Goal: Information Seeking & Learning: Learn about a topic

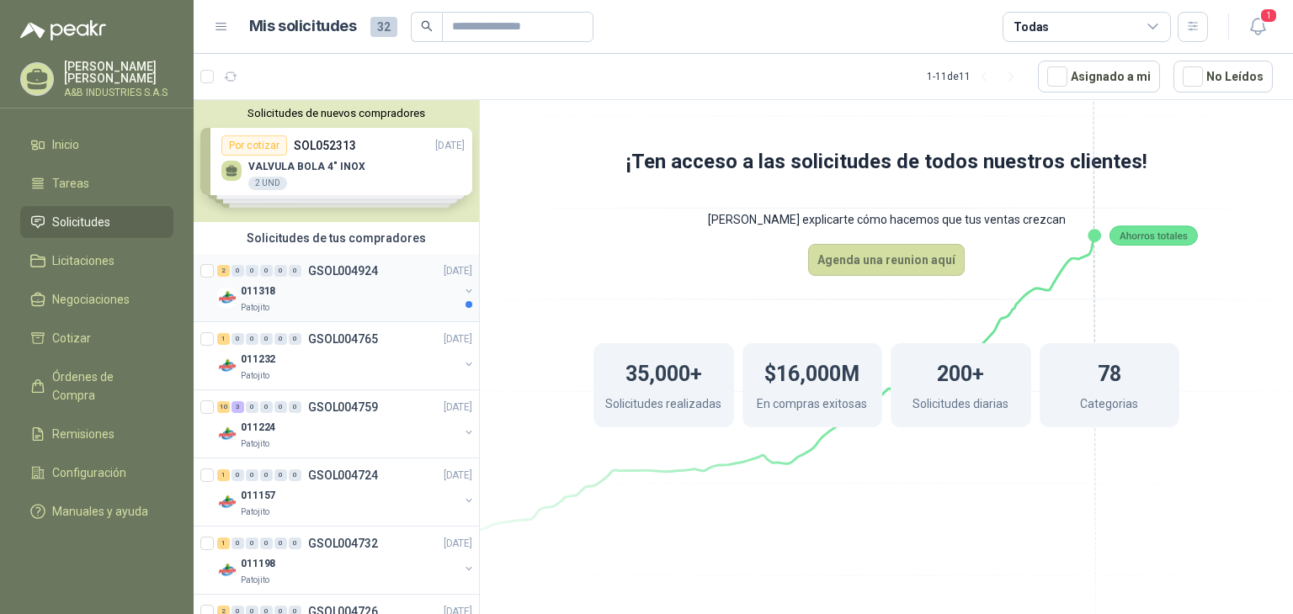
click at [327, 277] on div "2 0 0 0 0 0 GSOL004924 [DATE]" at bounding box center [346, 271] width 258 height 20
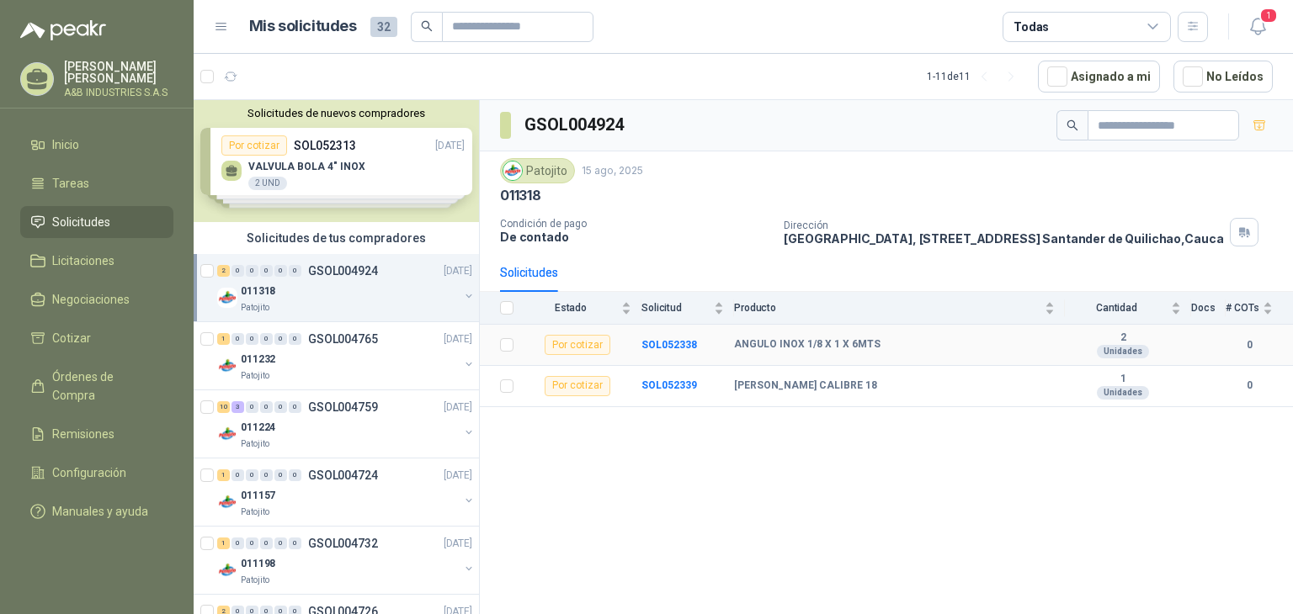
click at [795, 346] on b "ANGULO INOX 1/8 X 1 X 6MTS" at bounding box center [807, 344] width 146 height 13
copy b "ANGULO INOX 1/8 X 1 X 6MTS"
click at [821, 376] on td "[PERSON_NAME] CALIBRE 18" at bounding box center [899, 386] width 331 height 41
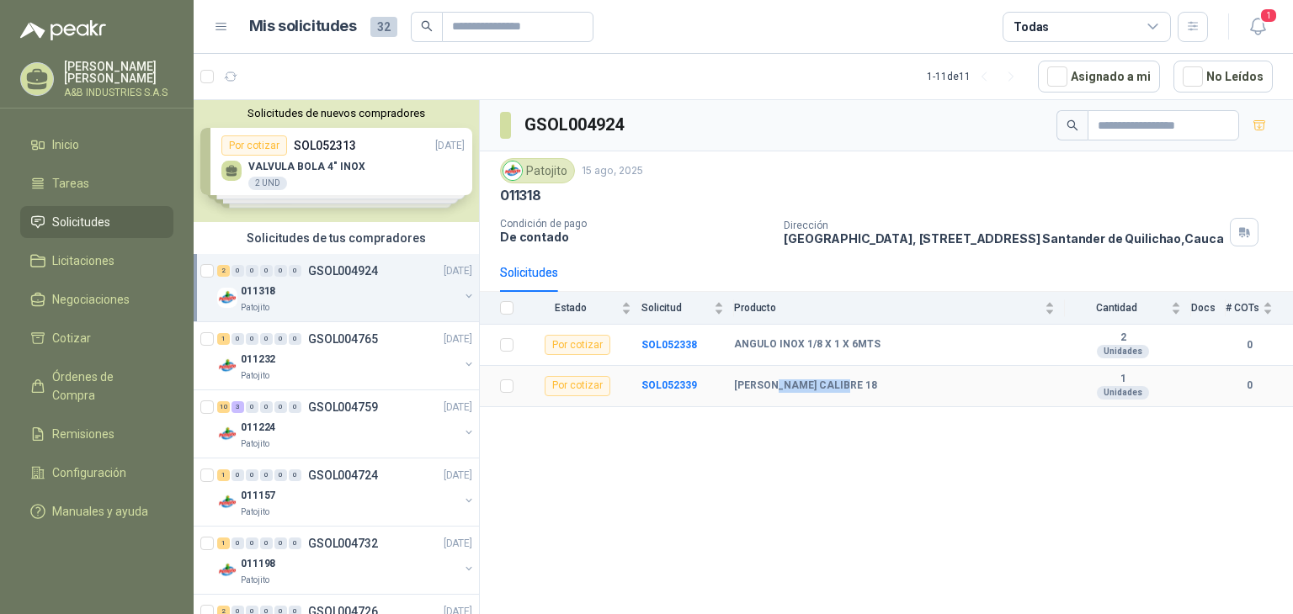
click at [821, 376] on td "[PERSON_NAME] CALIBRE 18" at bounding box center [899, 386] width 331 height 41
click at [821, 381] on b "[PERSON_NAME] CALIBRE 18" at bounding box center [805, 386] width 143 height 13
click at [327, 162] on div "Solicitudes de nuevos compradores Por cotizar SOL052313 [DATE] VALVULA BOLA 4" …" at bounding box center [336, 161] width 285 height 122
